Goal: Check status: Check status

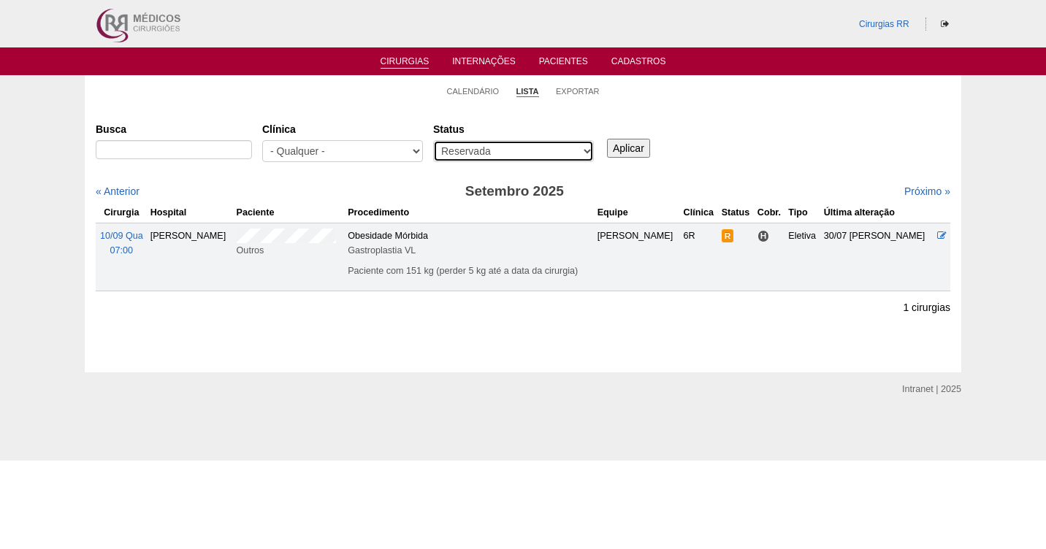
click at [497, 151] on select "- Qualquer - Reservada Confirmada Suspensa Cancelada" at bounding box center [513, 151] width 161 height 22
click at [433, 140] on select "- Qualquer - Reservada Confirmada Suspensa Cancelada" at bounding box center [513, 151] width 161 height 22
click at [644, 148] on input "Aplicar" at bounding box center [628, 148] width 43 height 19
click at [461, 92] on link "Calendário" at bounding box center [473, 91] width 53 height 11
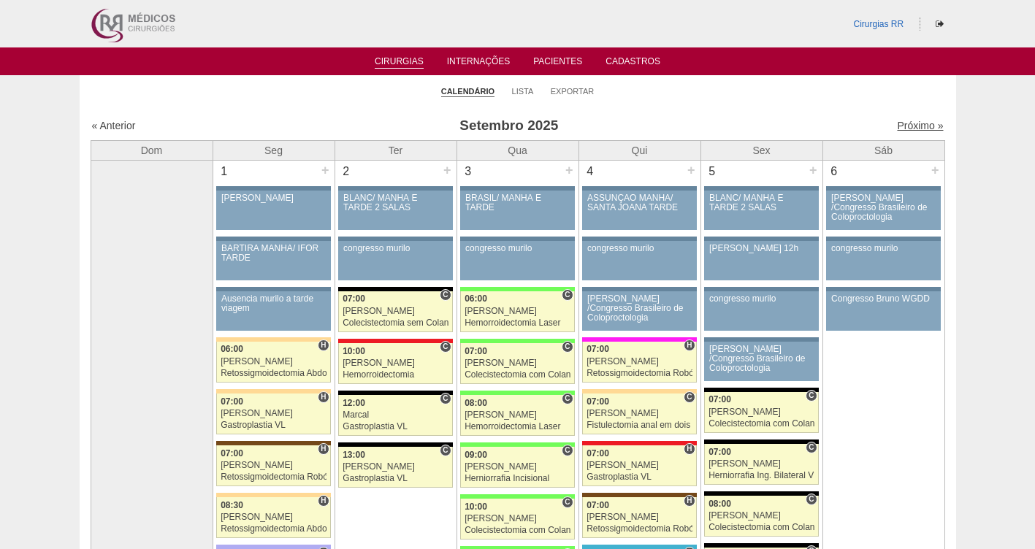
click at [900, 124] on link "Próximo »" at bounding box center [920, 126] width 46 height 12
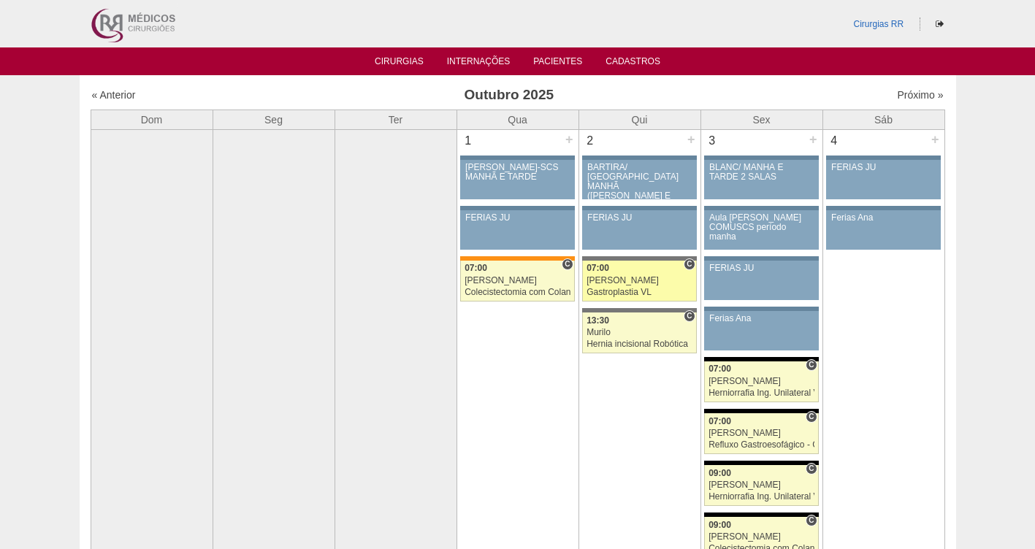
click at [608, 288] on div "Gastroplastia VL" at bounding box center [639, 292] width 106 height 9
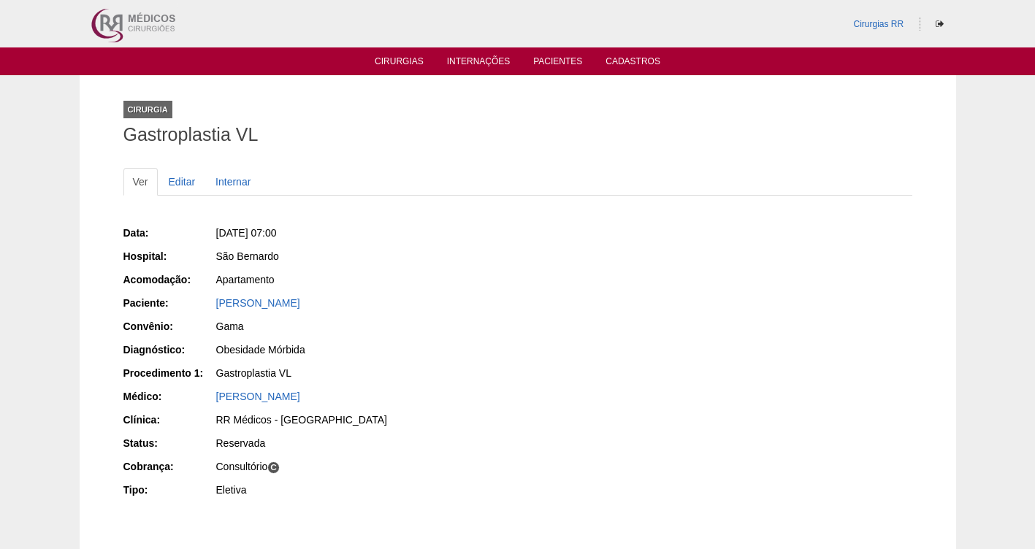
drag, startPoint x: 491, startPoint y: 304, endPoint x: 215, endPoint y: 296, distance: 276.9
click at [215, 296] on div "[PERSON_NAME]" at bounding box center [361, 305] width 293 height 18
copy link "[PERSON_NAME]"
